Goal: Find contact information: Find contact information

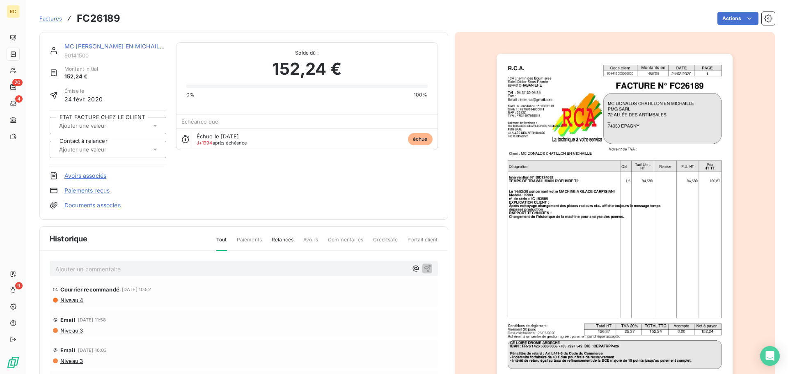
click at [120, 51] on div "MC [PERSON_NAME] EN MICHAILLE 90141500" at bounding box center [115, 50] width 102 height 16
click at [123, 47] on link "MC [PERSON_NAME] EN MICHAILLE" at bounding box center [115, 46] width 102 height 7
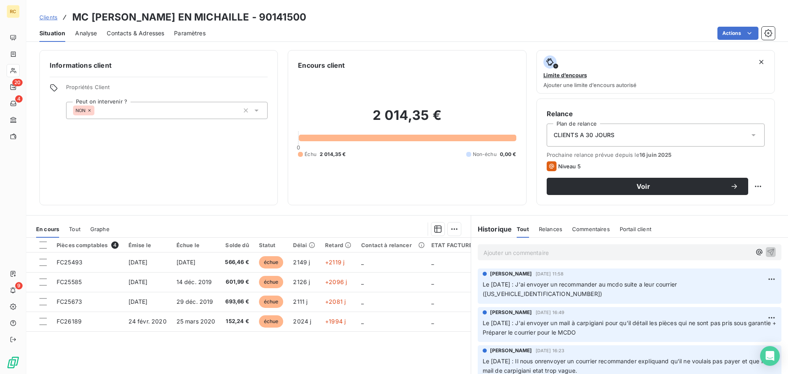
click at [142, 32] on span "Contacts & Adresses" at bounding box center [135, 33] width 57 height 8
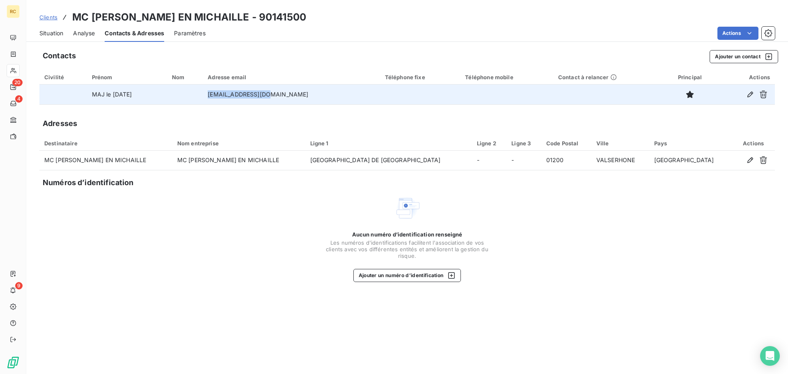
drag, startPoint x: 312, startPoint y: 97, endPoint x: 224, endPoint y: 99, distance: 88.3
click at [224, 99] on tr "MAJ le [DATE] [EMAIL_ADDRESS][DOMAIN_NAME]" at bounding box center [407, 95] width 736 height 20
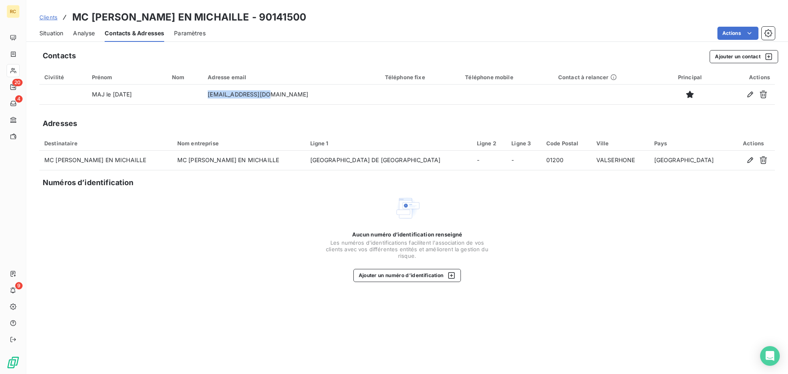
copy tr "[EMAIL_ADDRESS][DOMAIN_NAME]"
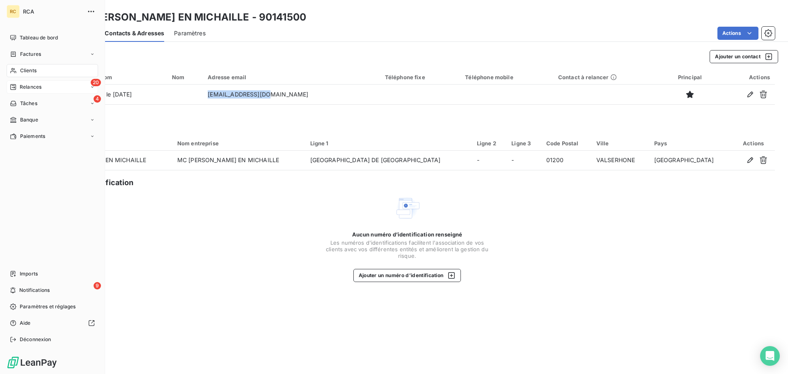
click at [16, 87] on icon at bounding box center [13, 87] width 7 height 7
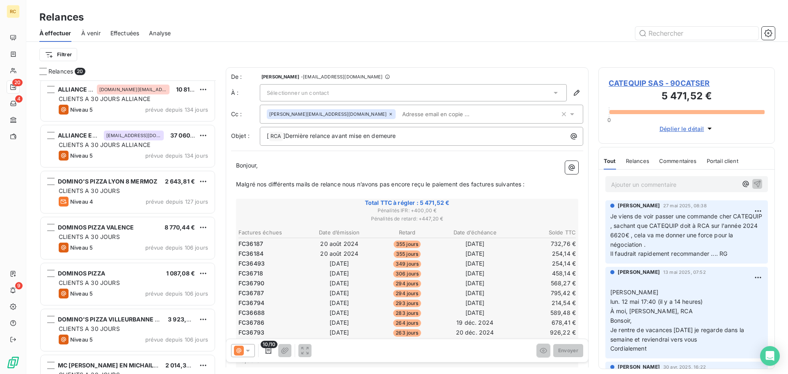
scroll to position [52, 0]
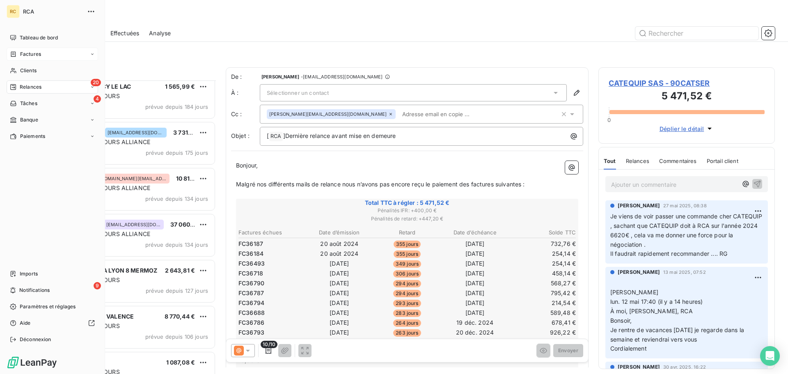
click at [16, 57] on icon at bounding box center [13, 54] width 7 height 7
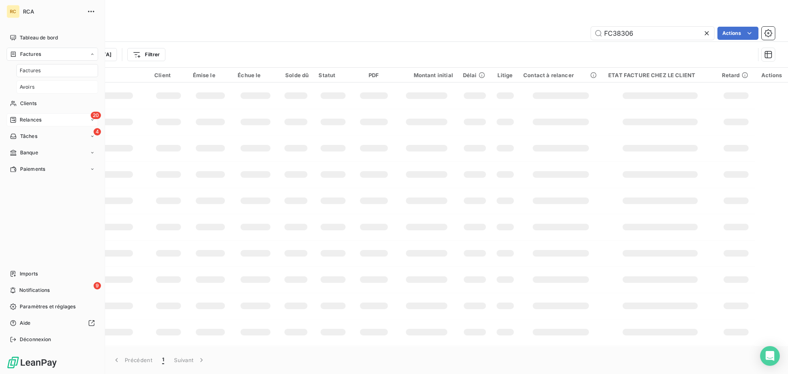
click at [32, 80] on div "Avoirs" at bounding box center [57, 86] width 82 height 13
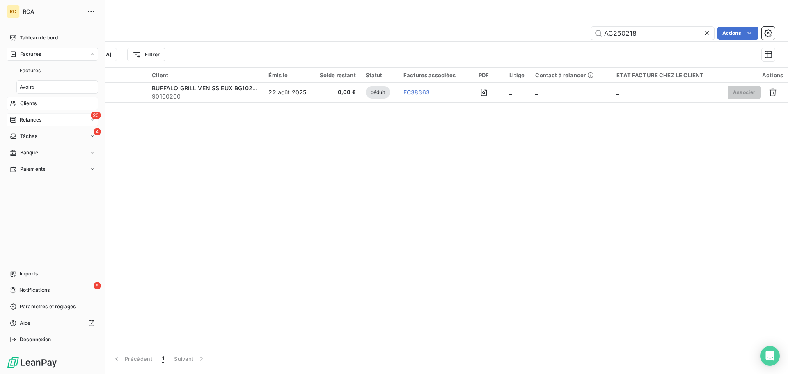
click at [34, 101] on span "Clients" at bounding box center [28, 103] width 16 height 7
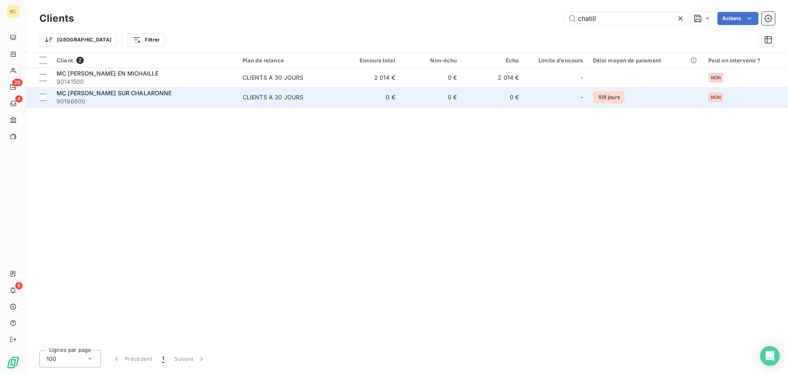
drag, startPoint x: 259, startPoint y: 76, endPoint x: 232, endPoint y: 87, distance: 29.8
click at [261, 75] on div "CLIENTS A 30 JOURS" at bounding box center [273, 77] width 61 height 8
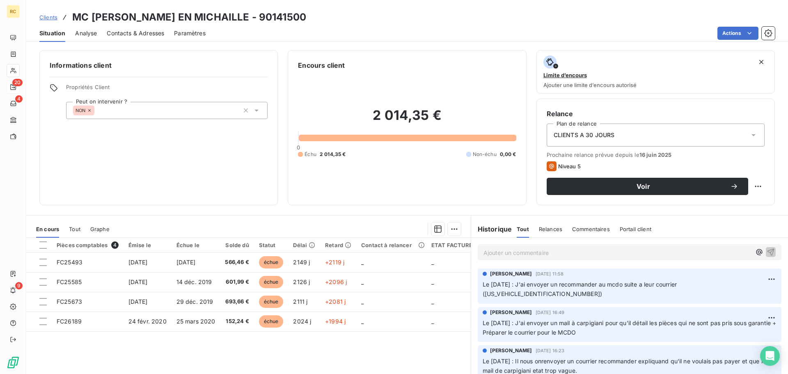
click at [503, 253] on p "Ajouter un commentaire ﻿" at bounding box center [618, 253] width 268 height 10
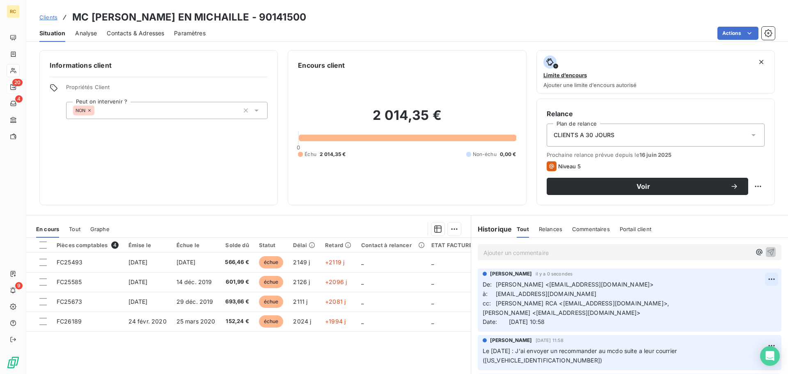
click at [757, 281] on html "RC 20 4 9 Clients MC [PERSON_NAME] EN MICHAILLE - 90141500 Situation Analyse Co…" at bounding box center [394, 187] width 788 height 374
click at [750, 295] on div "Editer" at bounding box center [740, 297] width 46 height 13
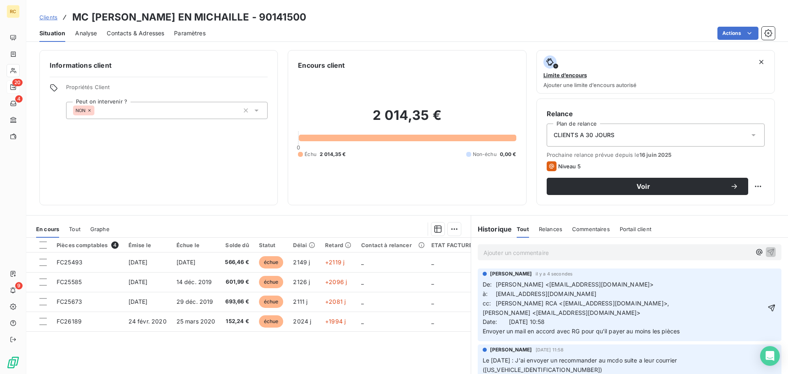
click at [766, 302] on div "[PERSON_NAME] il y a 4 secondes De: [PERSON_NAME] <[EMAIL_ADDRESS][DOMAIN_NAME]…" at bounding box center [630, 304] width 304 height 73
click at [768, 306] on icon "button" at bounding box center [772, 308] width 8 height 8
click at [45, 13] on link "Clients" at bounding box center [48, 17] width 18 height 8
